Goal: Complete application form: Complete application form

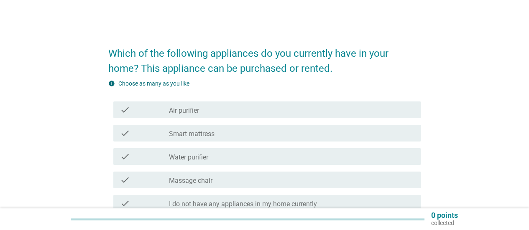
scroll to position [104, 0]
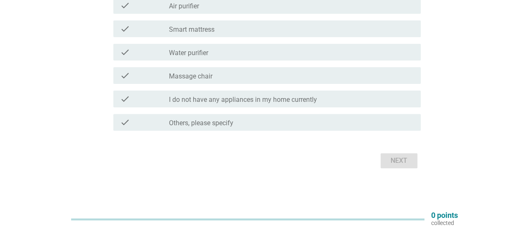
click at [191, 101] on label "I do not have any appliances in my home currently" at bounding box center [243, 100] width 148 height 8
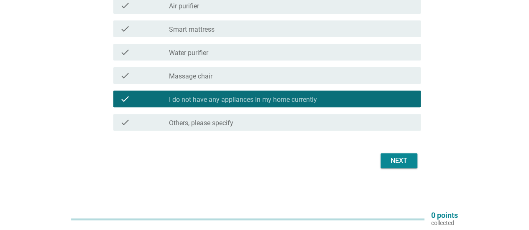
click at [191, 76] on label "Massage chair" at bounding box center [190, 76] width 43 height 8
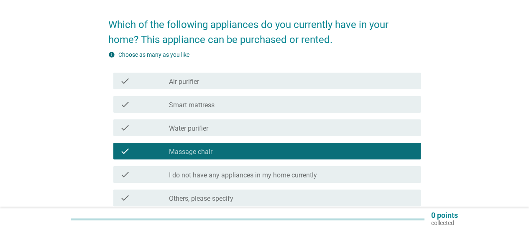
scroll to position [42, 0]
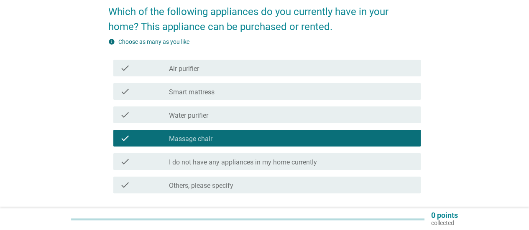
click at [203, 117] on label "Water purifier" at bounding box center [188, 116] width 39 height 8
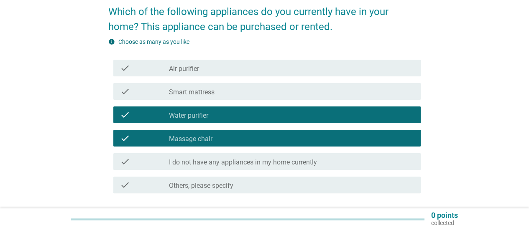
click at [203, 137] on label "Massage chair" at bounding box center [190, 139] width 43 height 8
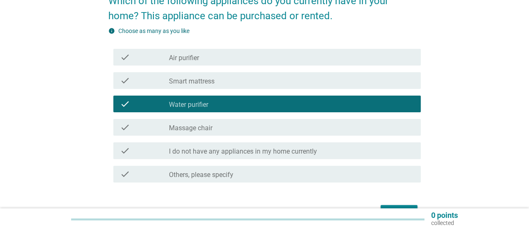
scroll to position [104, 0]
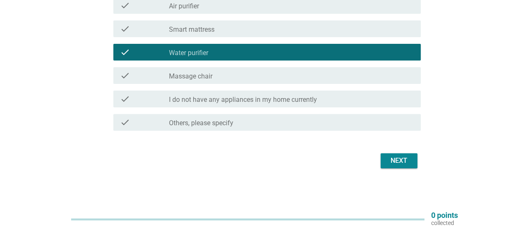
click at [394, 162] on div "Next" at bounding box center [398, 161] width 23 height 10
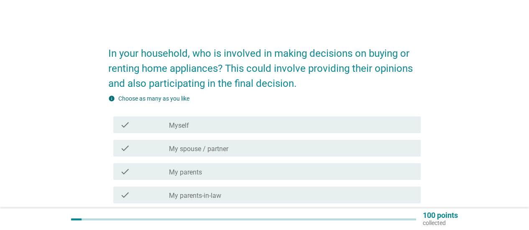
click at [184, 152] on label "My spouse / partner" at bounding box center [198, 149] width 59 height 8
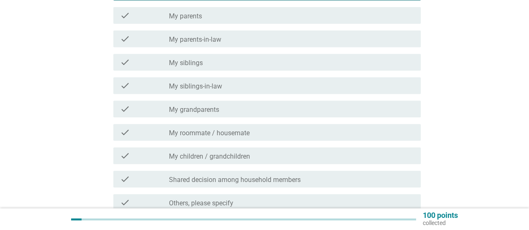
scroll to position [237, 0]
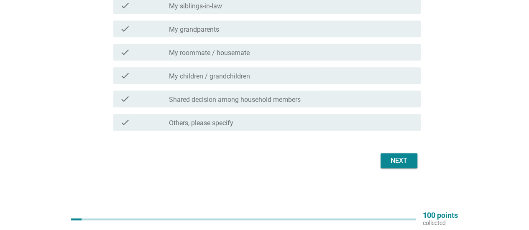
click at [404, 157] on div "Next" at bounding box center [398, 161] width 23 height 10
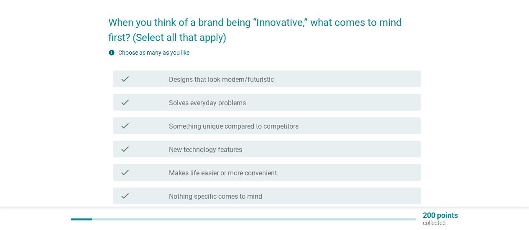
scroll to position [84, 0]
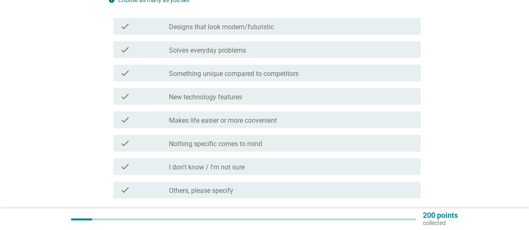
click at [233, 98] on label "New technology features" at bounding box center [205, 97] width 73 height 8
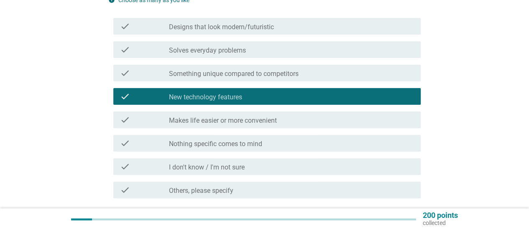
click at [230, 126] on div "check check_box_outline_blank Makes life easier or more convenient" at bounding box center [266, 120] width 307 height 17
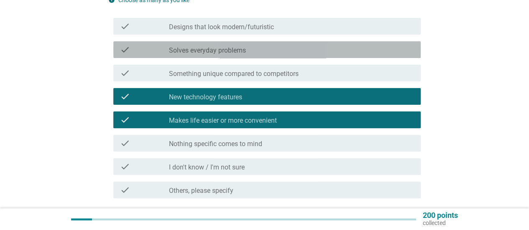
click at [224, 50] on label "Solves everyday problems" at bounding box center [207, 50] width 77 height 8
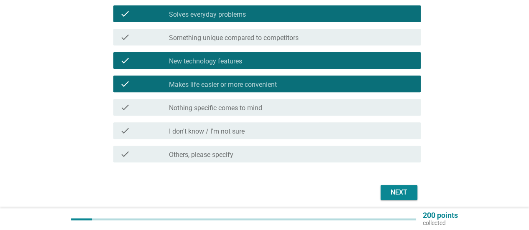
scroll to position [151, 0]
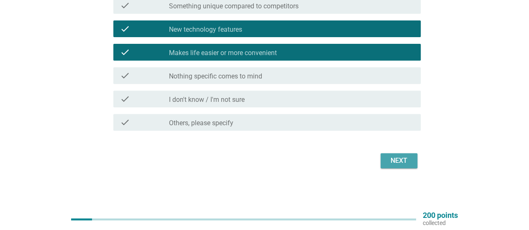
click at [414, 160] on button "Next" at bounding box center [398, 160] width 37 height 15
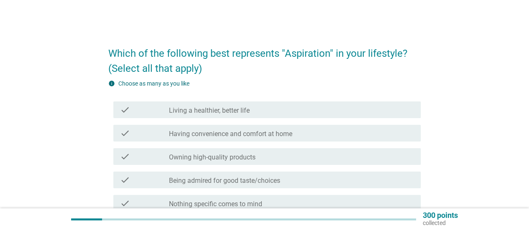
click at [251, 138] on div "check check_box_outline_blank Having convenience and comfort at home" at bounding box center [266, 133] width 307 height 17
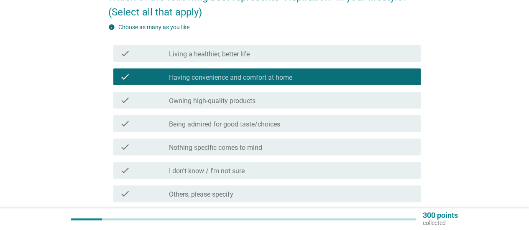
scroll to position [125, 0]
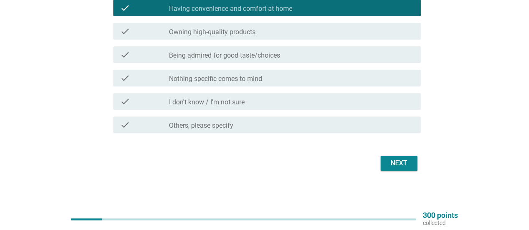
click at [216, 37] on div "check check_box_outline_blank Owning high-quality products" at bounding box center [266, 31] width 307 height 17
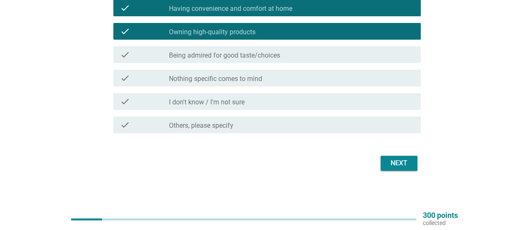
click at [404, 162] on div "Next" at bounding box center [398, 163] width 23 height 10
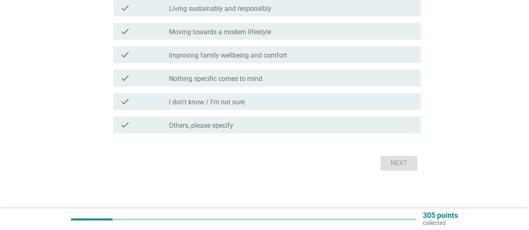
scroll to position [0, 0]
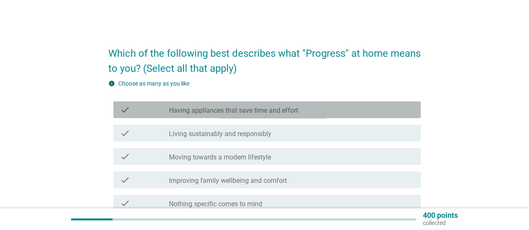
click at [202, 108] on label "Having appliances that save time and effort" at bounding box center [233, 111] width 129 height 8
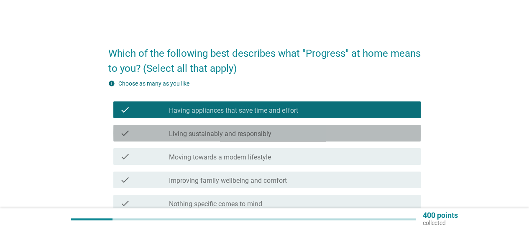
click at [202, 134] on label "Living sustainably and responsibly" at bounding box center [220, 134] width 102 height 8
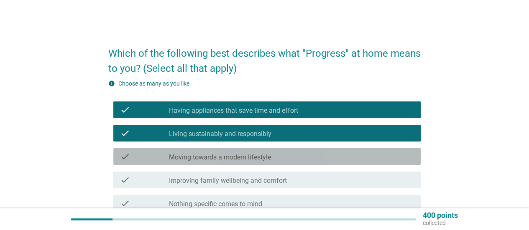
click at [203, 155] on label "Moving towards a modern lifestyle" at bounding box center [220, 157] width 102 height 8
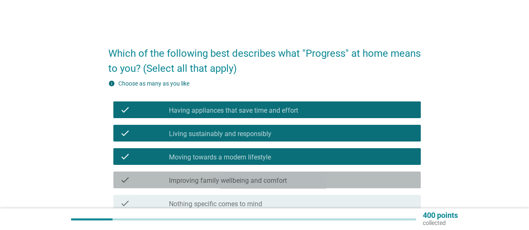
click at [203, 182] on label "Improving family wellbeing and comfort" at bounding box center [228, 181] width 118 height 8
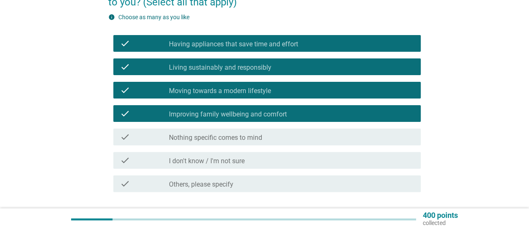
scroll to position [84, 0]
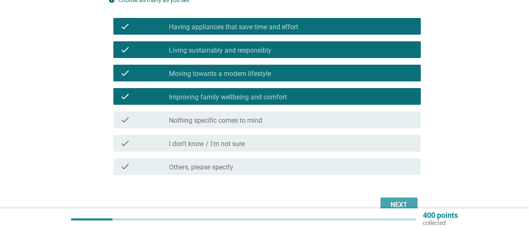
click at [398, 204] on div "Next" at bounding box center [398, 205] width 23 height 10
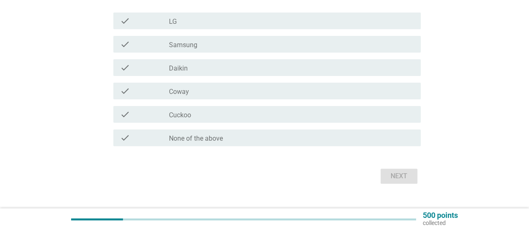
click at [221, 149] on form "Which of the following brands are you aware of? info Choose as many as you like…" at bounding box center [264, 75] width 312 height 223
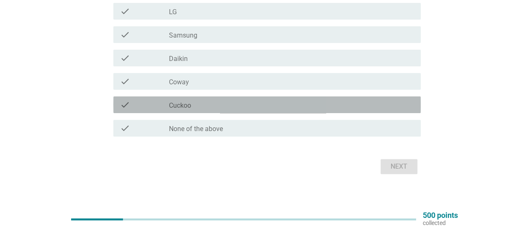
click at [220, 108] on div "check_box_outline_blank Cuckoo" at bounding box center [291, 105] width 245 height 10
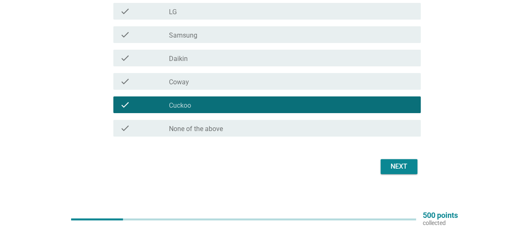
click at [214, 34] on div "check_box_outline_blank Samsung" at bounding box center [291, 35] width 245 height 10
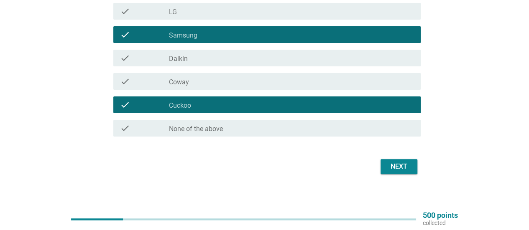
click at [386, 163] on button "Next" at bounding box center [398, 166] width 37 height 15
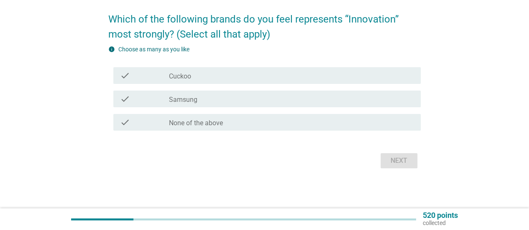
scroll to position [0, 0]
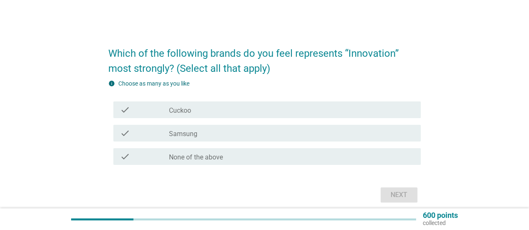
click at [216, 154] on label "None of the above" at bounding box center [196, 157] width 54 height 8
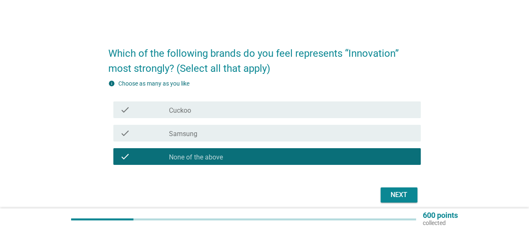
click at [216, 152] on div "check_box_outline_blank None of the above" at bounding box center [291, 157] width 245 height 10
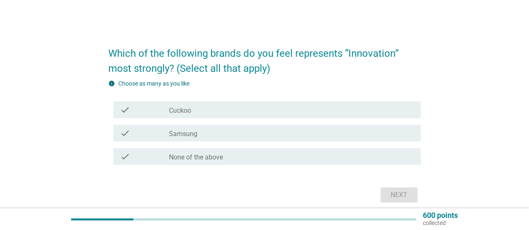
click at [223, 118] on div "check check_box_outline_blank Cuckoo" at bounding box center [266, 110] width 307 height 17
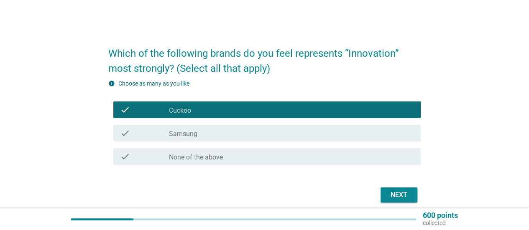
click at [392, 196] on div "Next" at bounding box center [398, 195] width 23 height 10
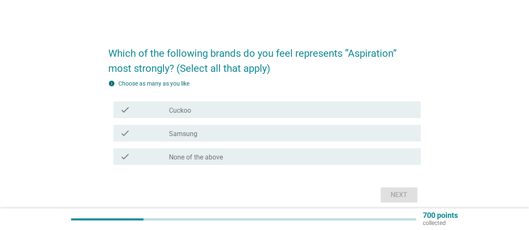
click at [224, 116] on div "check check_box_outline_blank Cuckoo" at bounding box center [266, 110] width 307 height 17
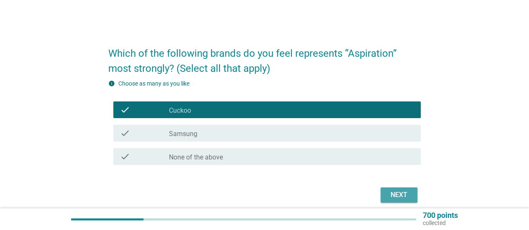
click at [401, 194] on div "Next" at bounding box center [398, 195] width 23 height 10
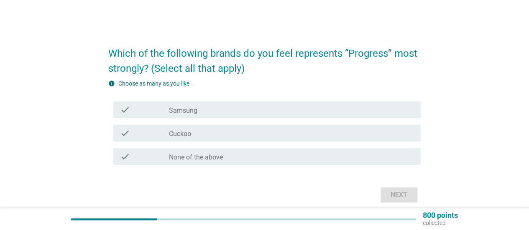
click at [205, 129] on div "check_box Cuckoo" at bounding box center [291, 133] width 245 height 10
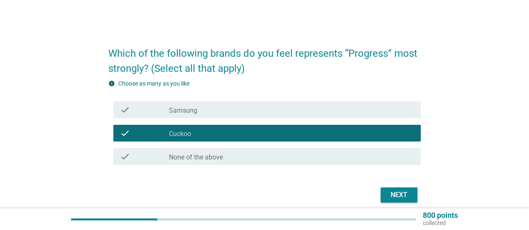
click at [400, 204] on div "Next" at bounding box center [264, 195] width 312 height 20
click at [401, 196] on div "Next" at bounding box center [398, 195] width 23 height 10
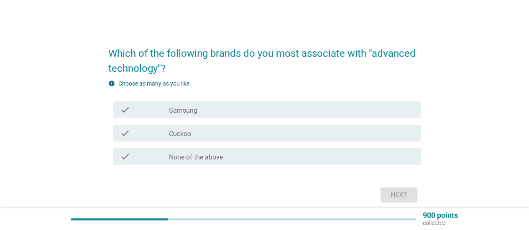
click at [275, 135] on div "check_box Cuckoo" at bounding box center [291, 133] width 245 height 10
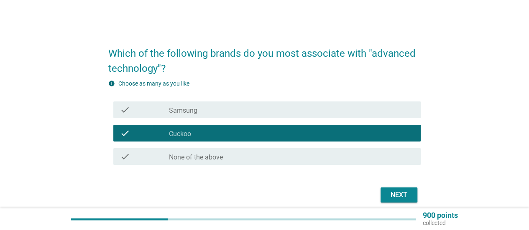
click at [386, 196] on button "Next" at bounding box center [398, 195] width 37 height 15
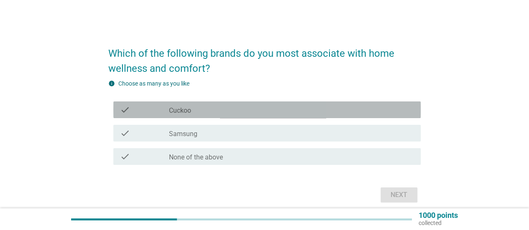
click at [242, 109] on div "check_box Cuckoo" at bounding box center [291, 110] width 245 height 10
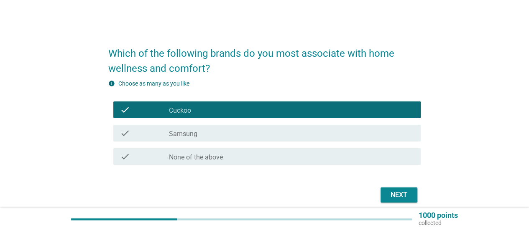
click at [402, 195] on div "Next" at bounding box center [398, 195] width 23 height 10
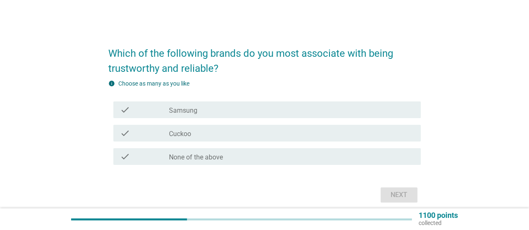
click at [220, 134] on div "check_box Cuckoo" at bounding box center [291, 133] width 245 height 10
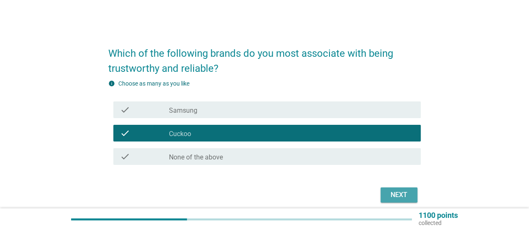
click at [396, 193] on div "Next" at bounding box center [398, 195] width 23 height 10
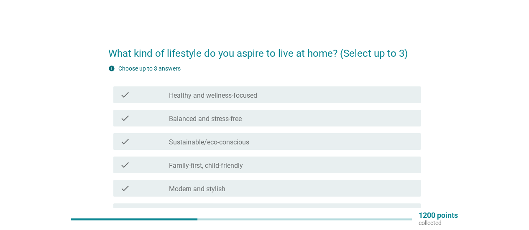
click at [239, 142] on label "Sustainable/eco-conscious" at bounding box center [209, 142] width 80 height 8
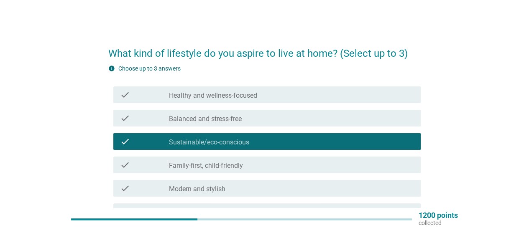
click at [250, 99] on label "Healthy and wellness-focused" at bounding box center [213, 96] width 88 height 8
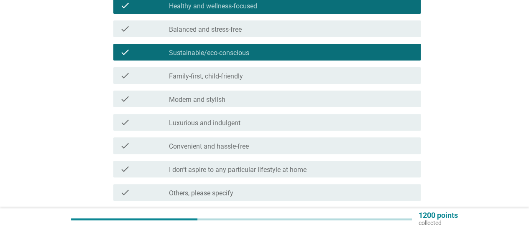
scroll to position [171, 0]
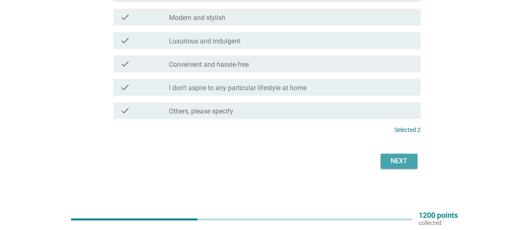
click at [405, 161] on div "Next" at bounding box center [398, 161] width 23 height 10
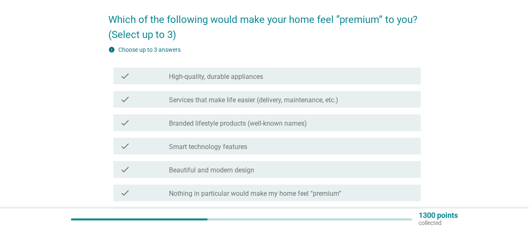
scroll to position [84, 0]
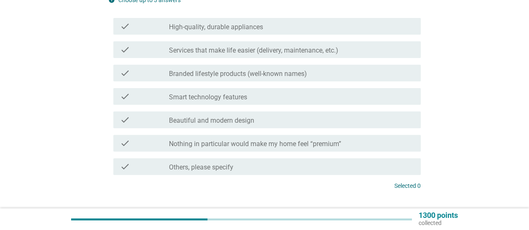
click at [230, 97] on label "Smart technology features" at bounding box center [208, 97] width 78 height 8
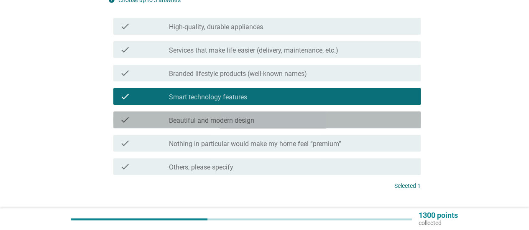
click at [249, 120] on label "Beautiful and modern design" at bounding box center [211, 121] width 85 height 8
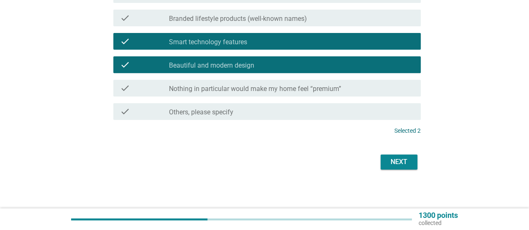
scroll to position [140, 0]
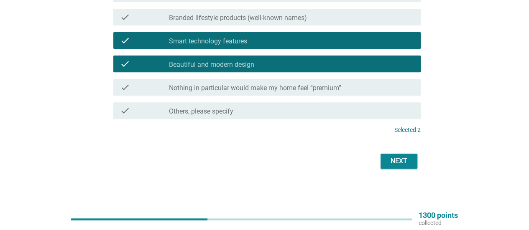
click at [390, 163] on div "Next" at bounding box center [398, 161] width 23 height 10
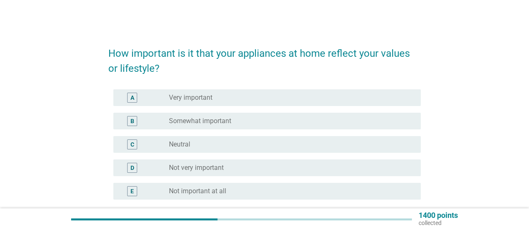
click at [257, 96] on div "radio_button_unchecked Very important" at bounding box center [288, 98] width 238 height 8
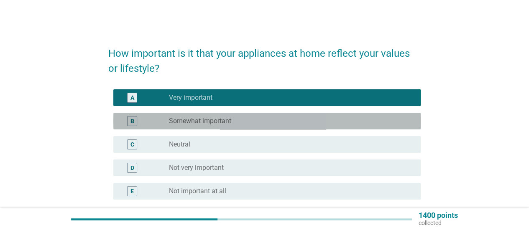
click at [241, 121] on div "radio_button_unchecked Somewhat important" at bounding box center [288, 121] width 238 height 8
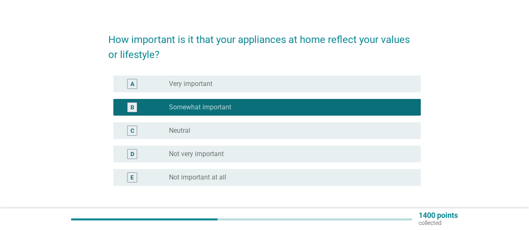
scroll to position [79, 0]
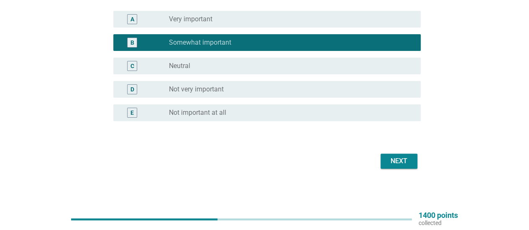
click at [398, 164] on div "Next" at bounding box center [398, 161] width 23 height 10
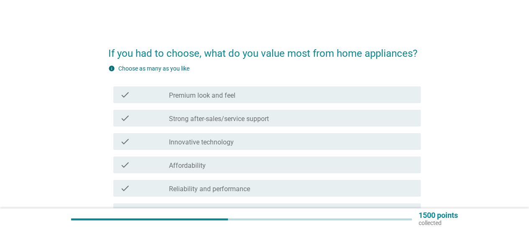
click at [244, 116] on label "Strong after-sales/service support" at bounding box center [219, 119] width 100 height 8
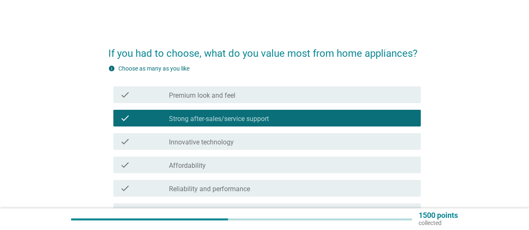
click at [252, 141] on div "check_box_outline_blank Innovative technology" at bounding box center [291, 142] width 245 height 10
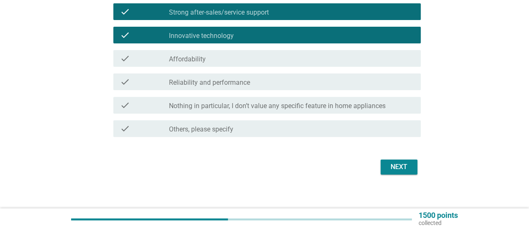
scroll to position [113, 0]
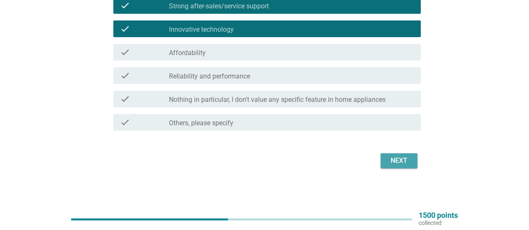
click at [404, 163] on div "Next" at bounding box center [398, 161] width 23 height 10
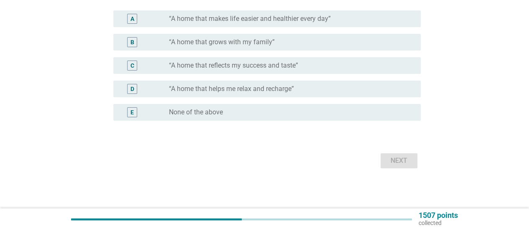
scroll to position [0, 0]
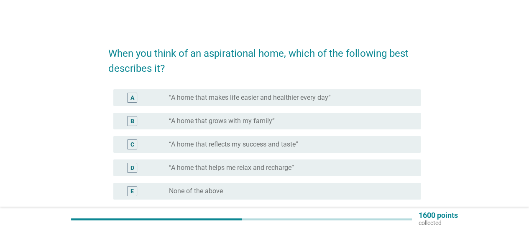
click at [290, 97] on label "“A home that makes life easier and healthier every day”" at bounding box center [250, 98] width 162 height 8
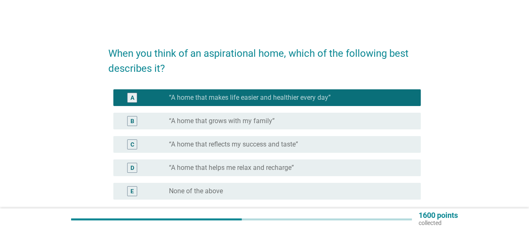
click at [288, 119] on div "radio_button_unchecked “A home that grows with my family”" at bounding box center [288, 121] width 238 height 8
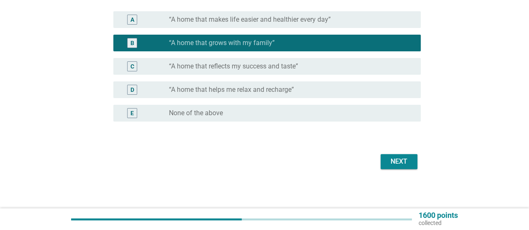
scroll to position [79, 0]
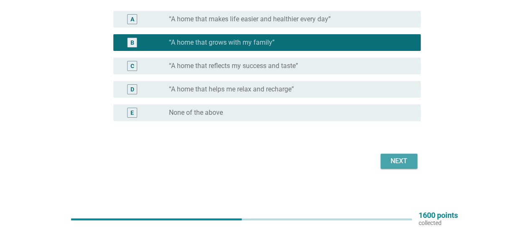
click at [389, 159] on div "Next" at bounding box center [398, 161] width 23 height 10
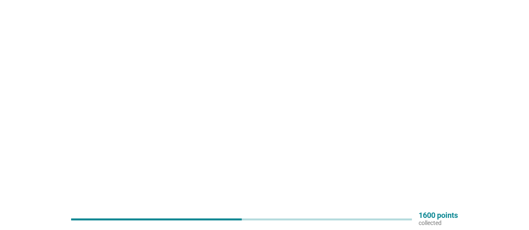
scroll to position [0, 0]
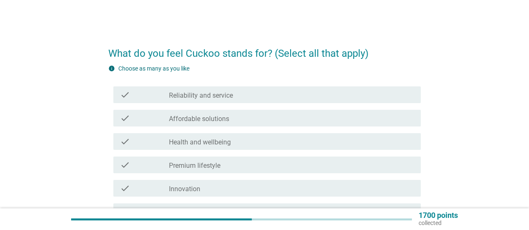
click at [268, 117] on div "check_box_outline_blank Affordable solutions" at bounding box center [291, 118] width 245 height 10
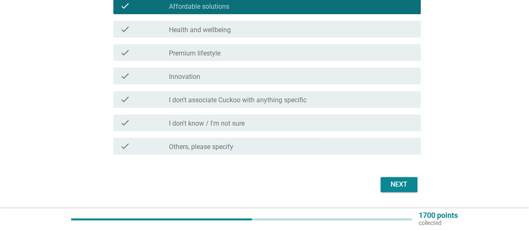
scroll to position [136, 0]
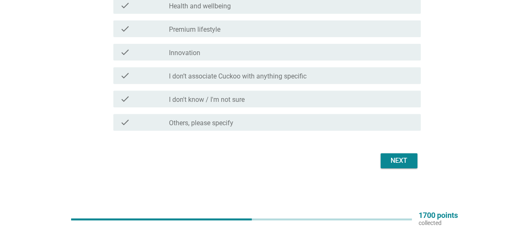
click at [400, 165] on div "Next" at bounding box center [398, 161] width 23 height 10
